Goal: Use online tool/utility: Utilize a website feature to perform a specific function

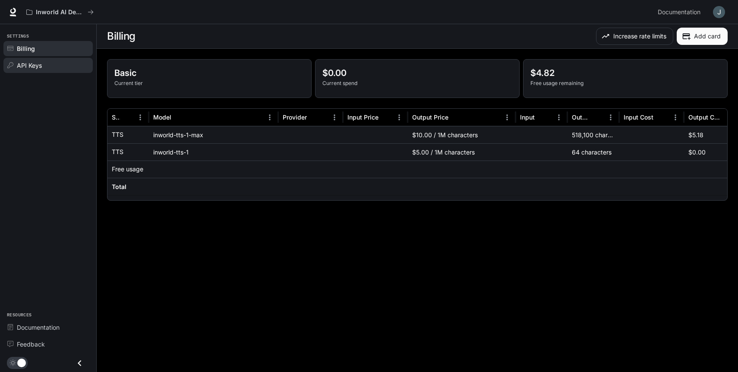
click at [51, 65] on div "API Keys" at bounding box center [53, 65] width 72 height 9
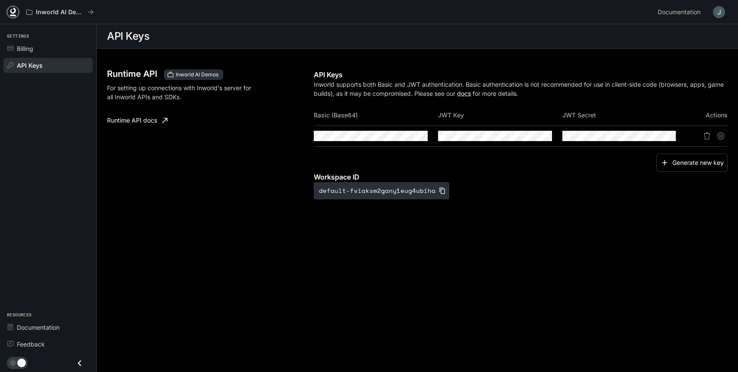
click at [13, 11] on icon at bounding box center [13, 12] width 9 height 9
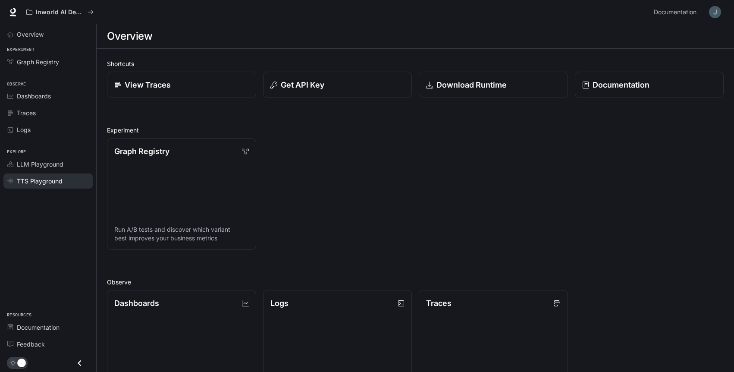
click at [53, 182] on span "TTS Playground" at bounding box center [40, 180] width 46 height 9
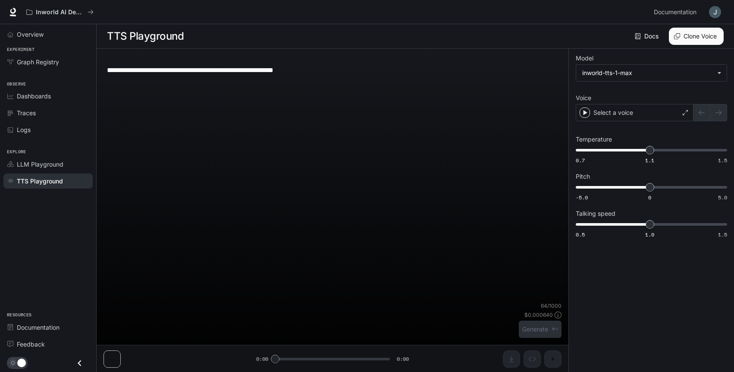
type textarea "**********"
type input "***"
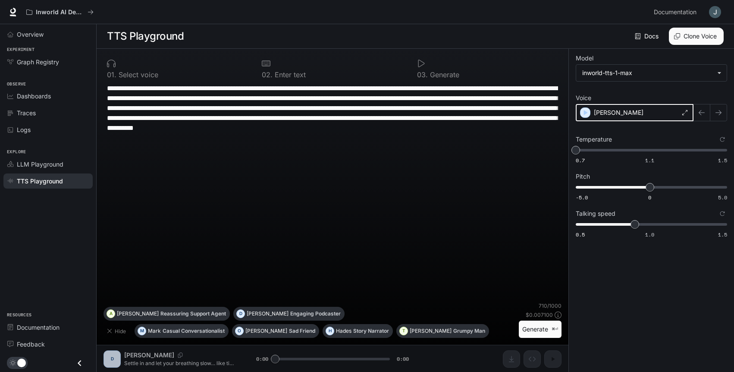
click at [584, 113] on icon "button" at bounding box center [586, 112] width 4 height 5
click at [673, 110] on div "[PERSON_NAME]" at bounding box center [635, 112] width 118 height 17
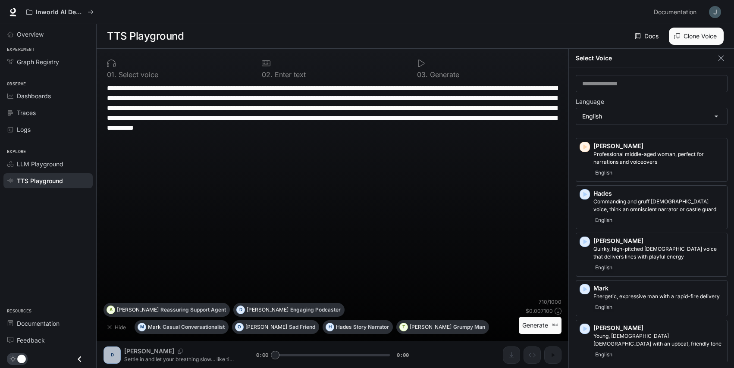
scroll to position [357, 0]
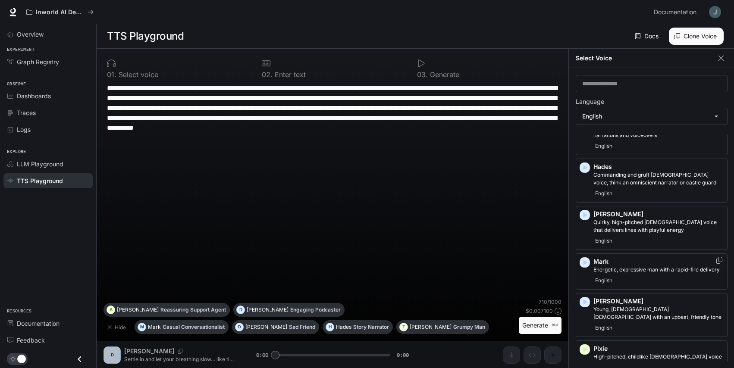
click at [587, 261] on icon "button" at bounding box center [585, 262] width 9 height 9
click at [585, 167] on div "Hades Commanding and gruff [DEMOGRAPHIC_DATA] voice, think an omniscient narrat…" at bounding box center [652, 181] width 152 height 44
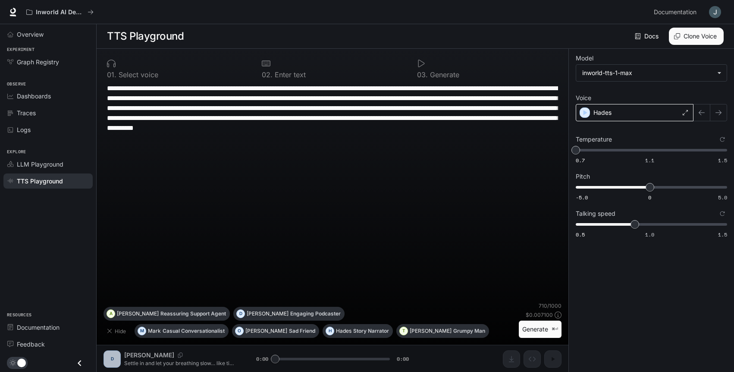
click at [610, 112] on p "Hades" at bounding box center [603, 112] width 18 height 9
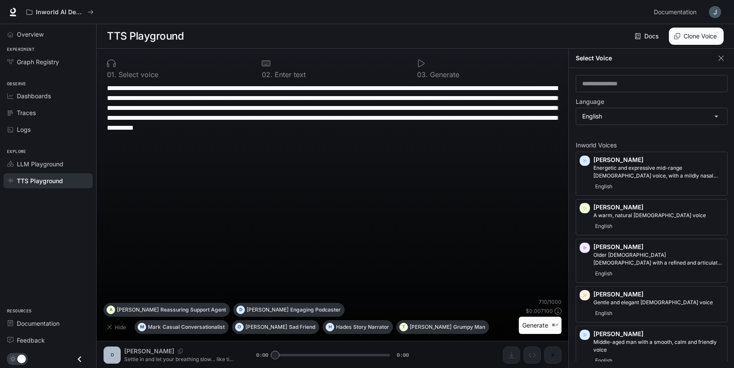
scroll to position [669, 0]
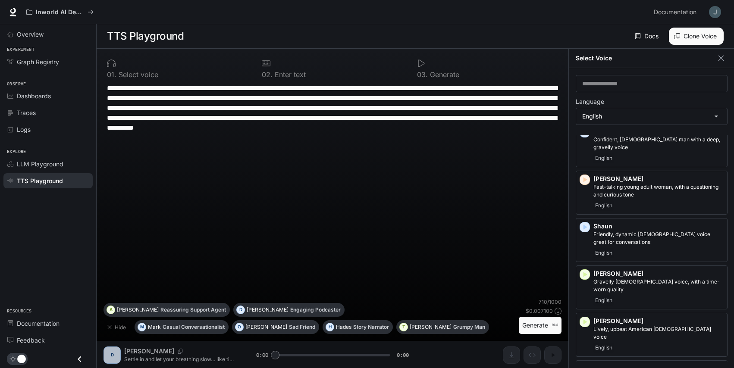
click at [586, 365] on icon "button" at bounding box center [585, 369] width 9 height 9
click at [586, 313] on div "[PERSON_NAME], upbeat American [DEMOGRAPHIC_DATA] voice English" at bounding box center [652, 335] width 152 height 44
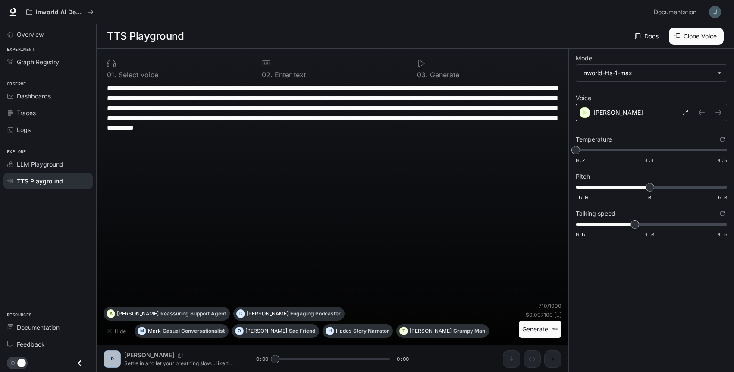
click at [669, 109] on div "[PERSON_NAME]" at bounding box center [635, 112] width 118 height 17
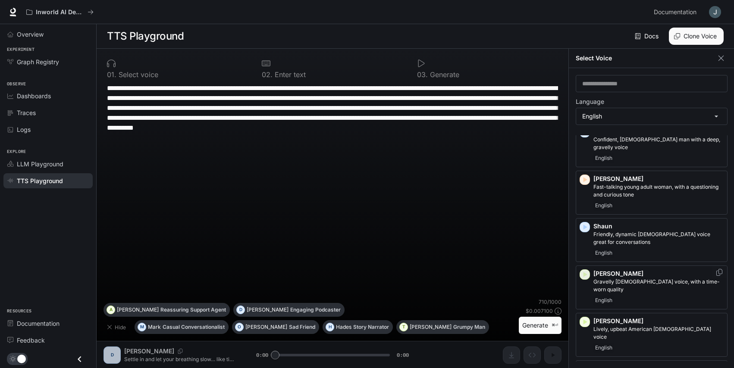
click at [585, 270] on icon "button" at bounding box center [585, 274] width 9 height 9
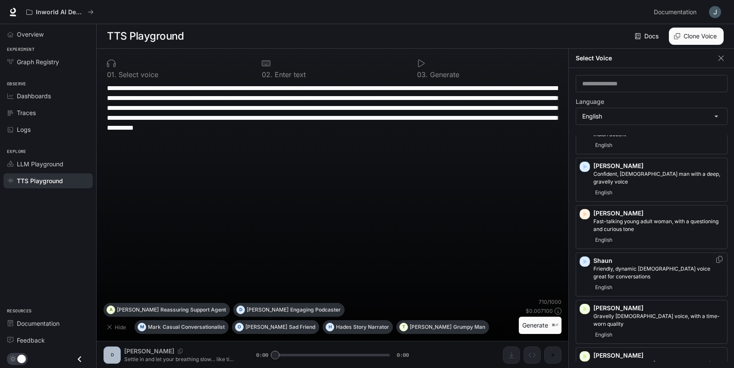
scroll to position [601, 0]
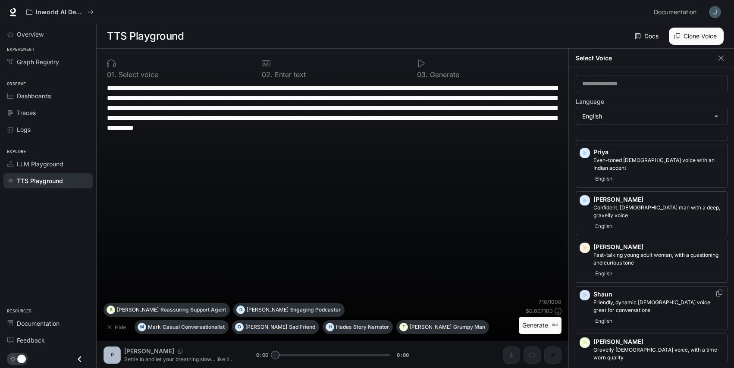
click at [585, 293] on icon "button" at bounding box center [586, 295] width 4 height 5
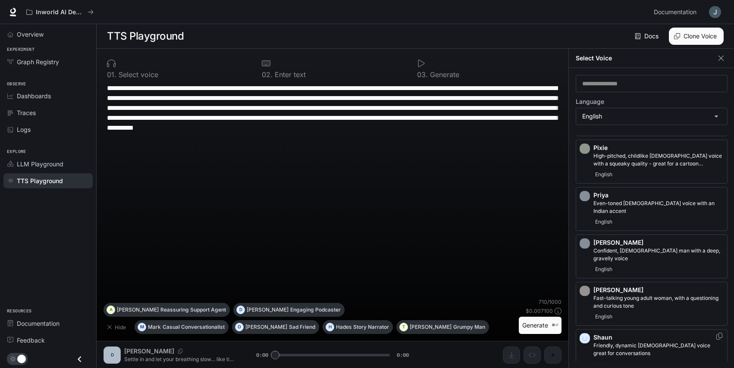
scroll to position [538, 0]
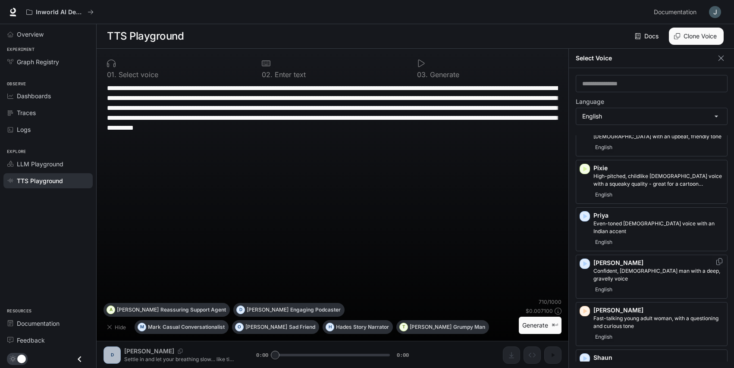
click at [585, 261] on icon "button" at bounding box center [586, 263] width 4 height 5
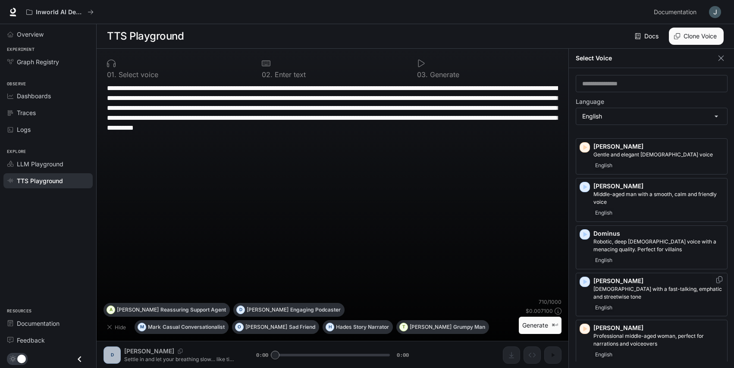
scroll to position [148, 0]
click at [588, 231] on icon "button" at bounding box center [585, 235] width 9 height 9
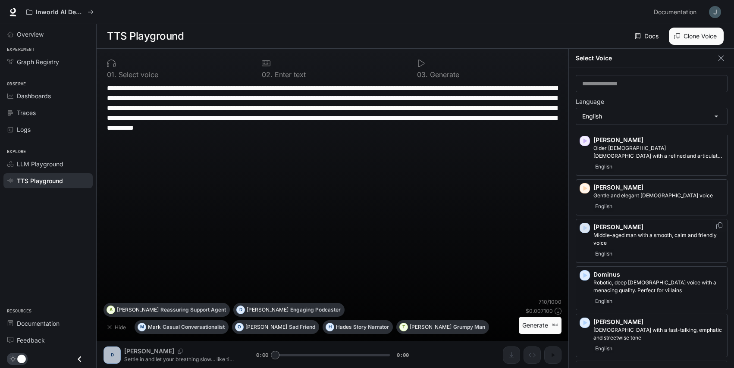
click at [586, 229] on icon "button" at bounding box center [585, 228] width 9 height 9
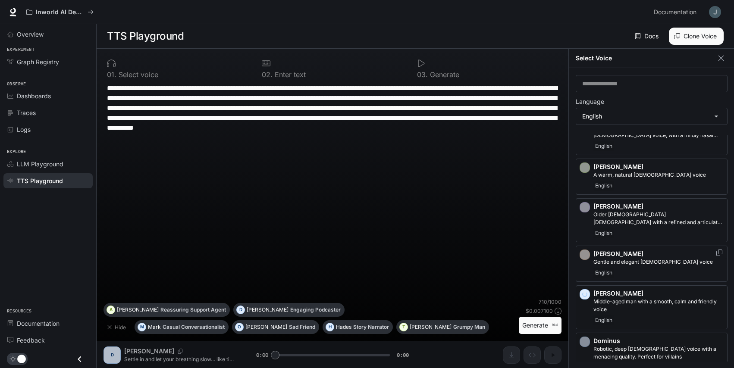
scroll to position [40, 0]
click at [586, 208] on icon "button" at bounding box center [586, 208] width 4 height 5
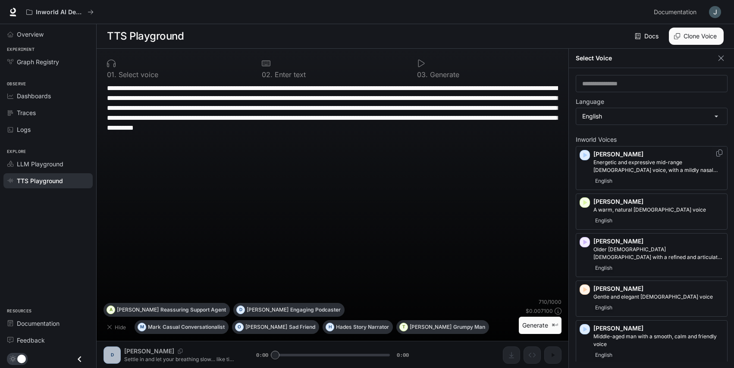
scroll to position [0, 0]
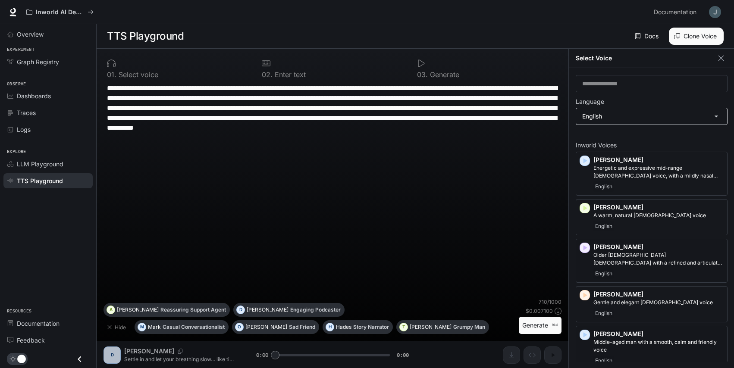
click at [623, 114] on body "**********" at bounding box center [367, 184] width 734 height 369
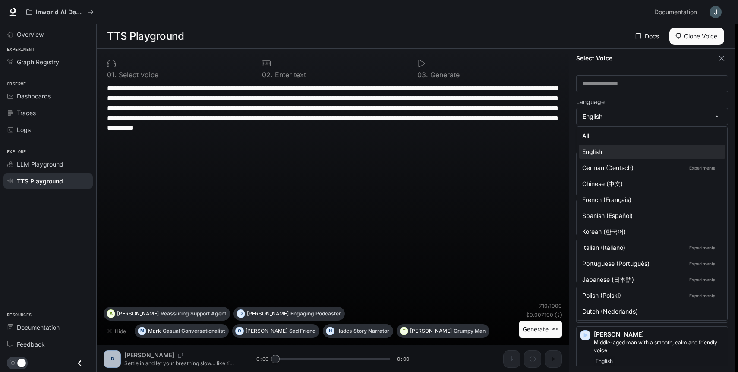
click at [500, 163] on div at bounding box center [369, 186] width 738 height 372
